Goal: Task Accomplishment & Management: Manage account settings

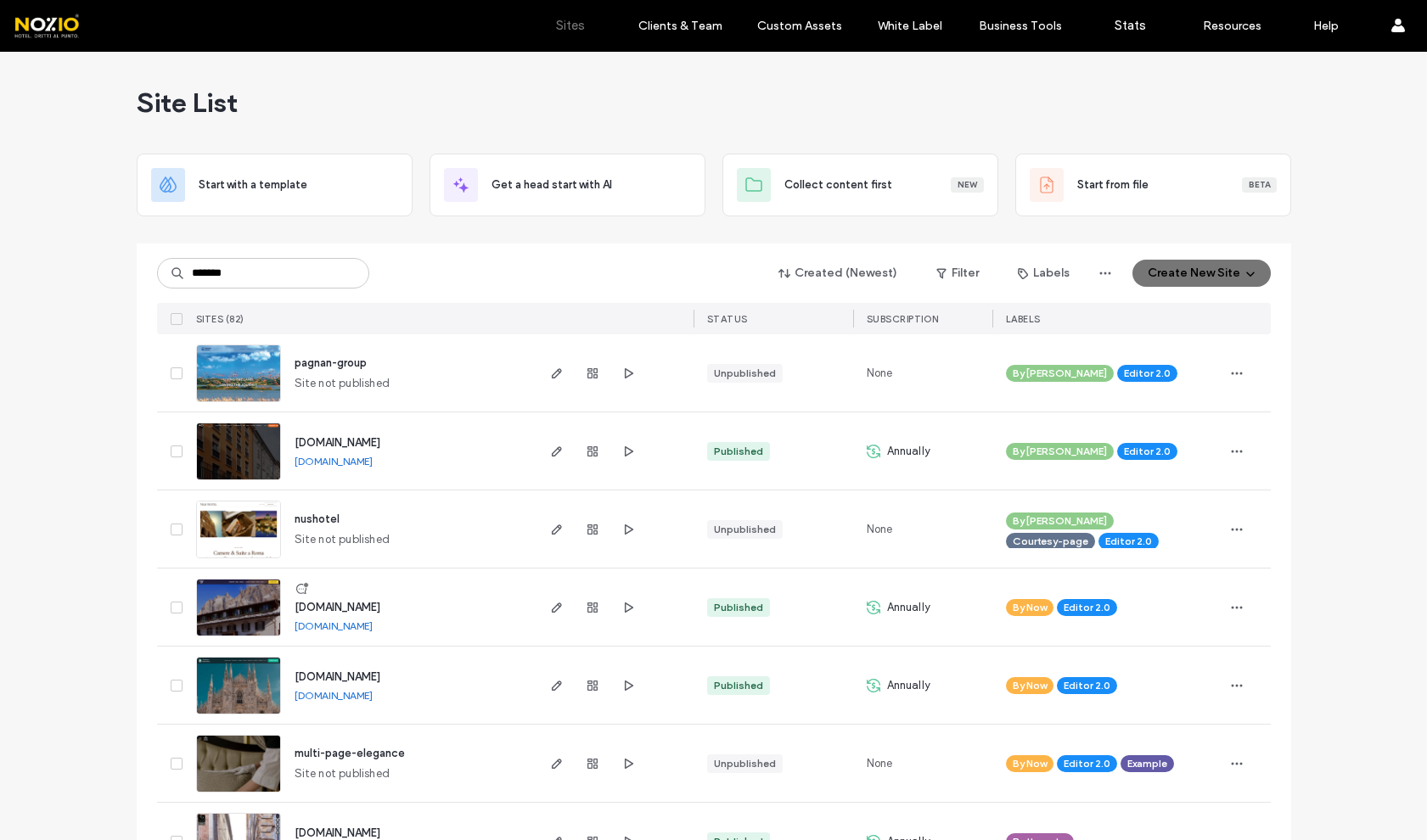
type input "*******"
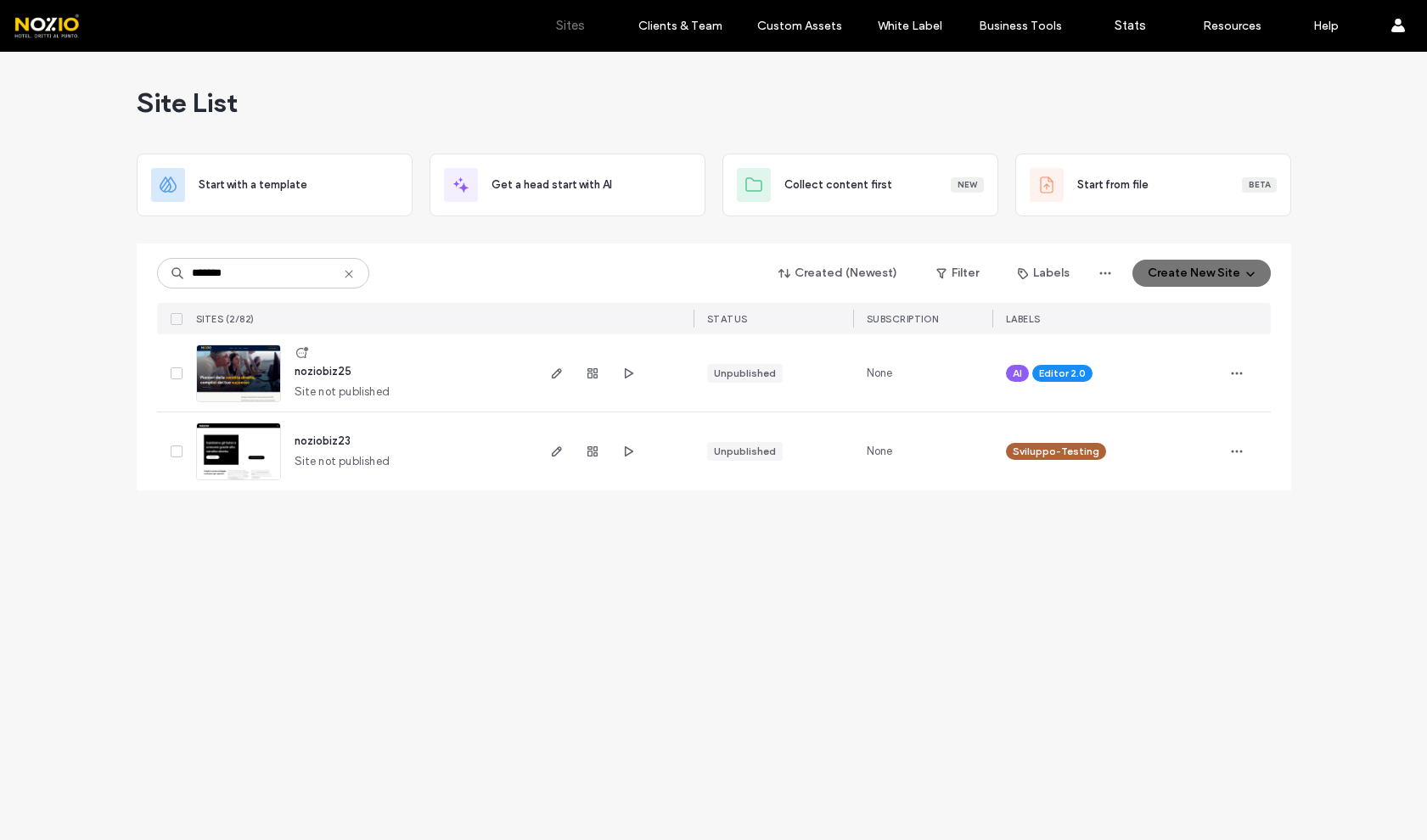
click at [545, 370] on div at bounding box center [613, 373] width 160 height 77
click at [553, 369] on icon "button" at bounding box center [556, 373] width 13 height 13
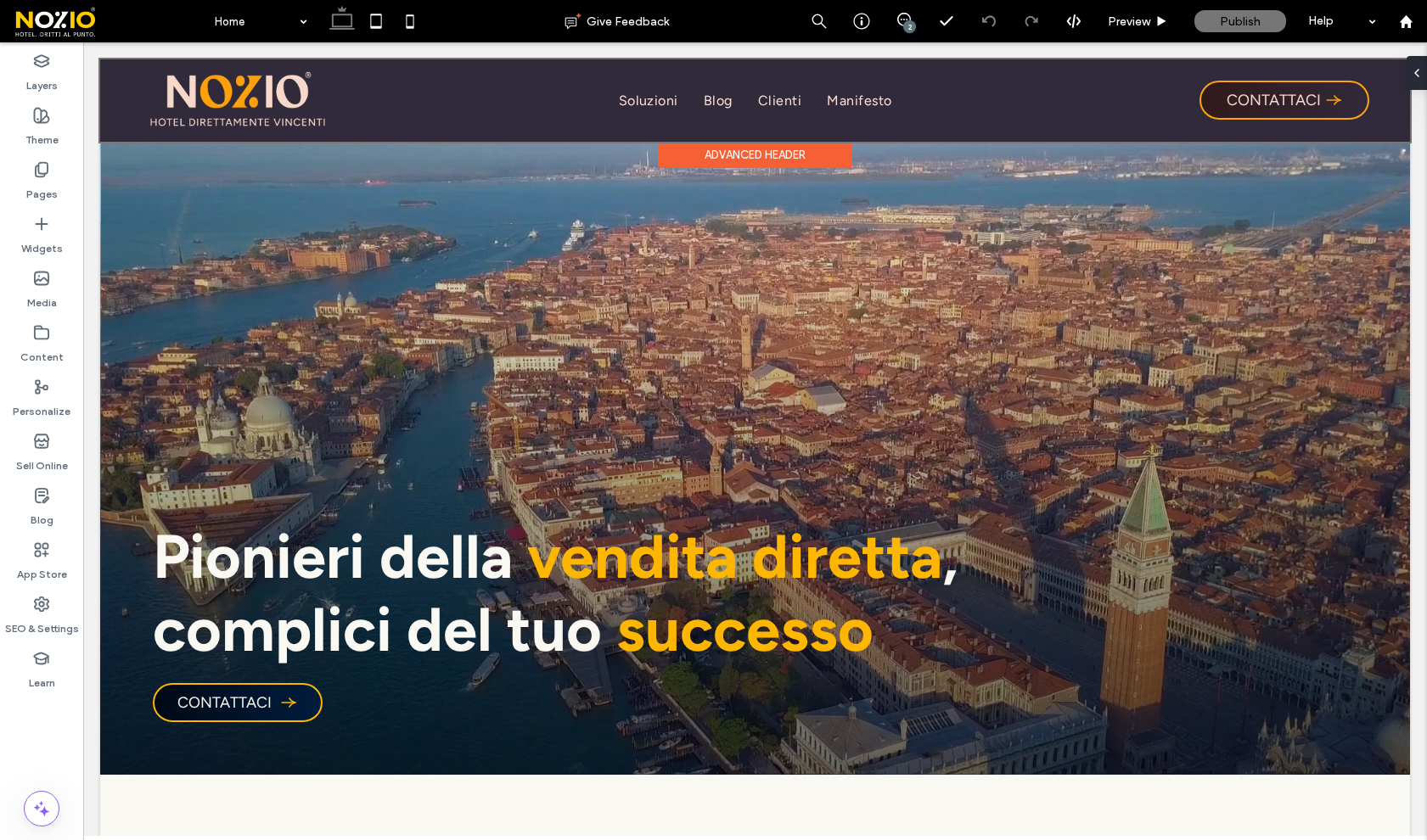
click at [759, 99] on div at bounding box center [755, 101] width 1309 height 83
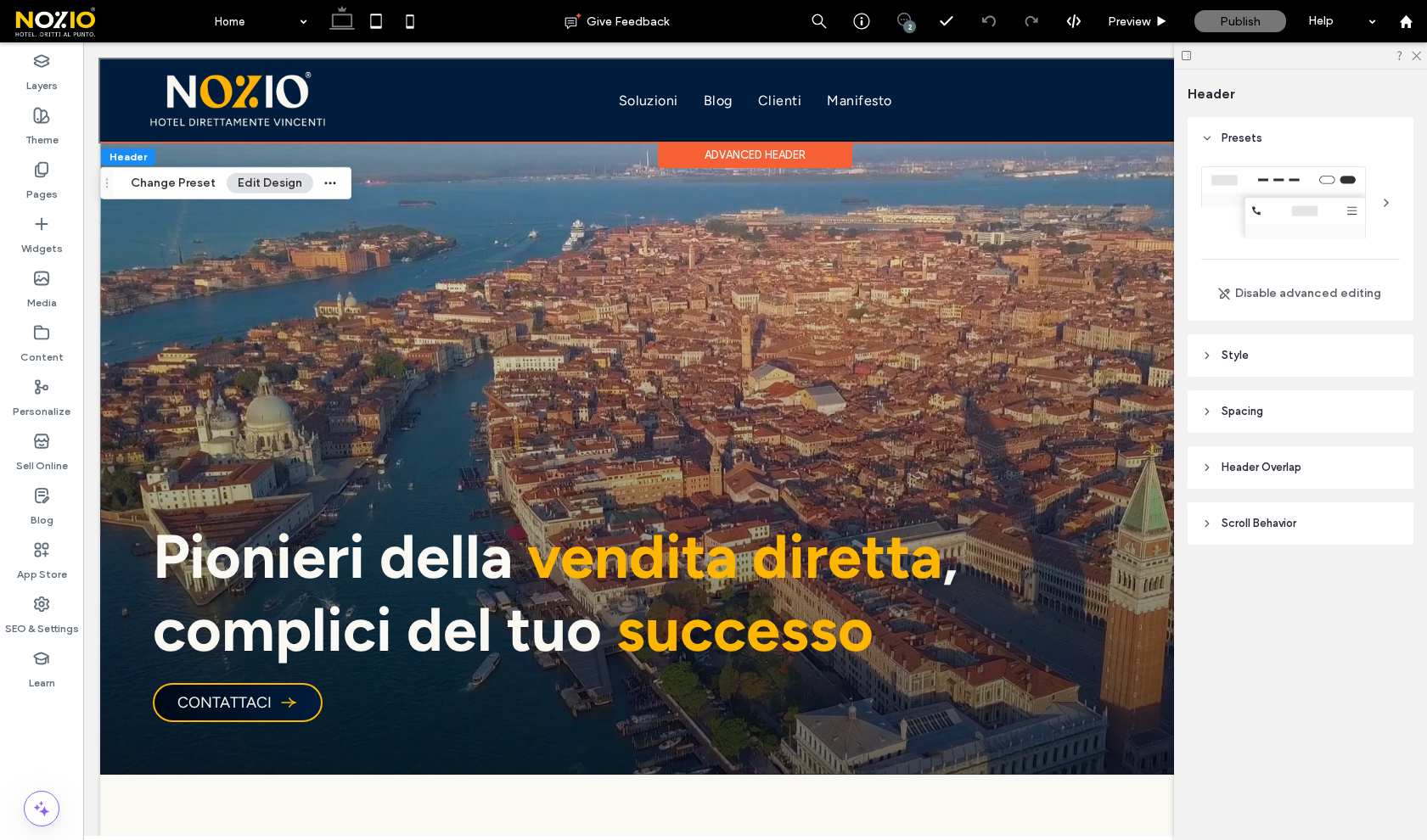
click at [904, 20] on icon at bounding box center [904, 19] width 13 height 13
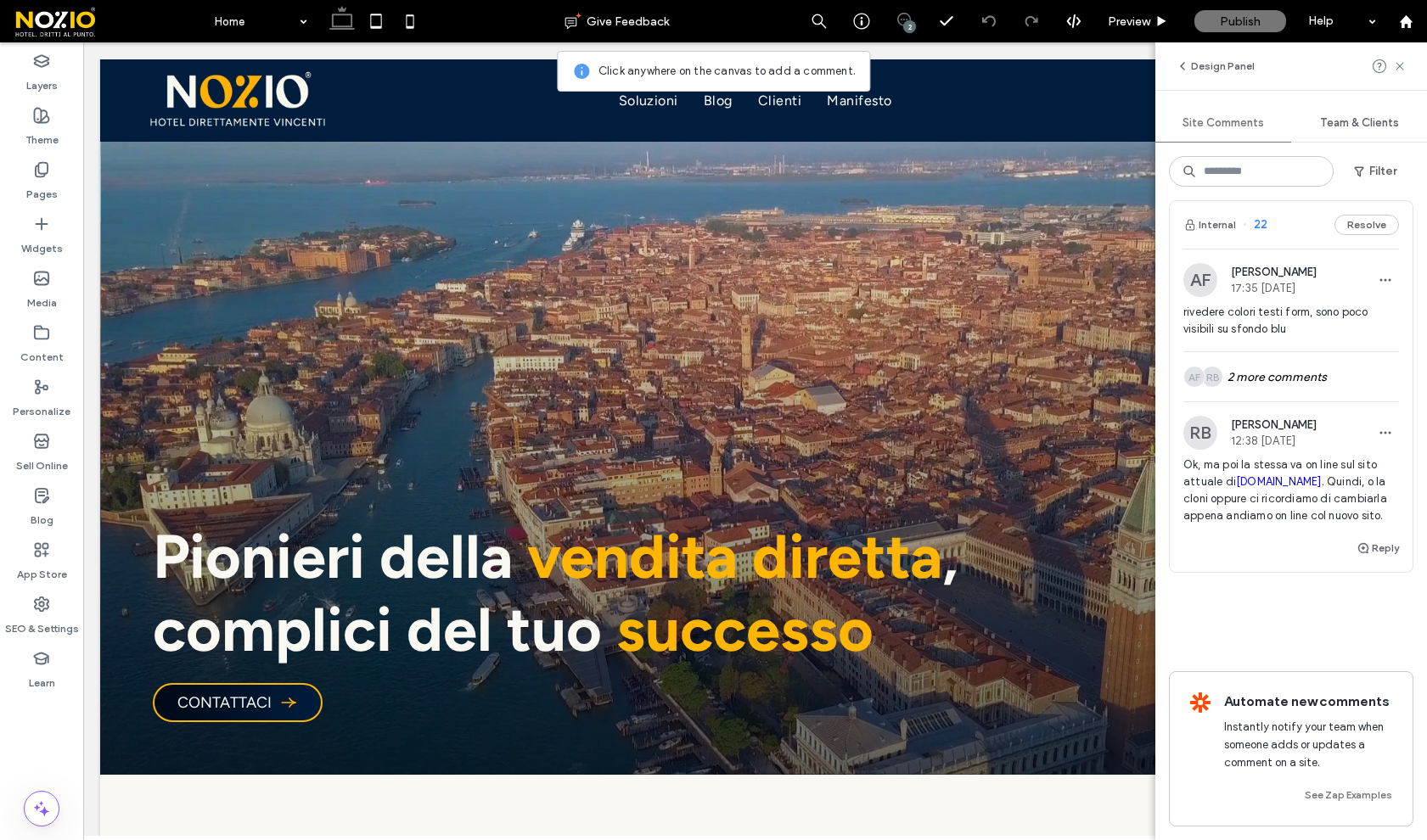
scroll to position [363, 0]
